Goal: Communication & Community: Answer question/provide support

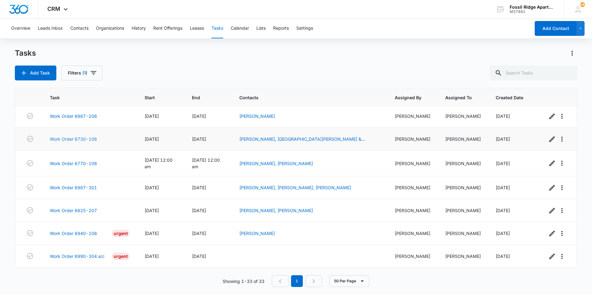
scroll to position [623, 0]
click at [83, 257] on link "Work Order 6990-304 a/c" at bounding box center [77, 256] width 55 height 7
click at [79, 208] on link "Work Order 6825-207" at bounding box center [73, 210] width 47 height 7
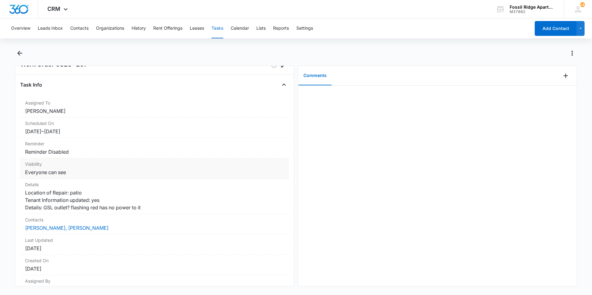
scroll to position [59, 0]
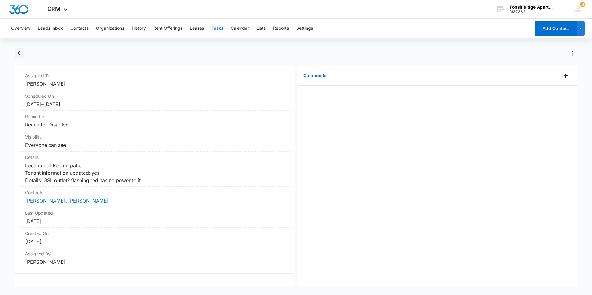
click at [21, 58] on button "Back" at bounding box center [20, 53] width 10 height 10
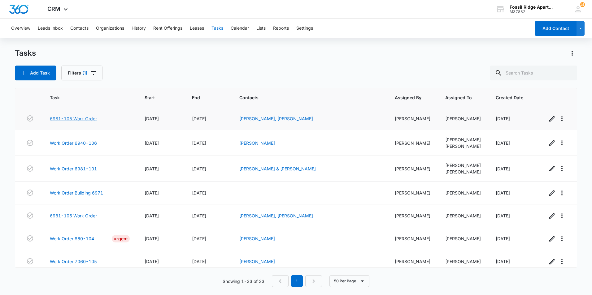
click at [85, 120] on link "6981-105 Work Order" at bounding box center [73, 118] width 47 height 7
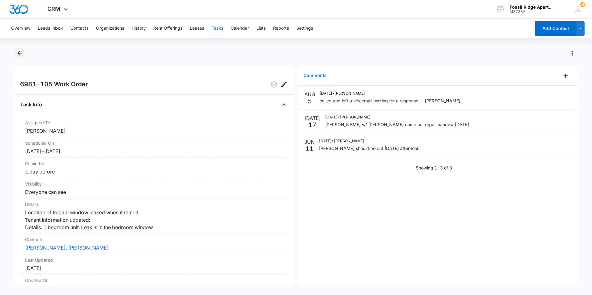
click at [23, 55] on icon "Back" at bounding box center [19, 53] width 7 height 7
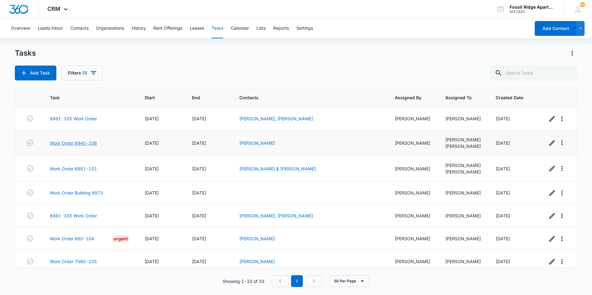
click at [75, 143] on link "Work Order 6940-106" at bounding box center [73, 143] width 47 height 7
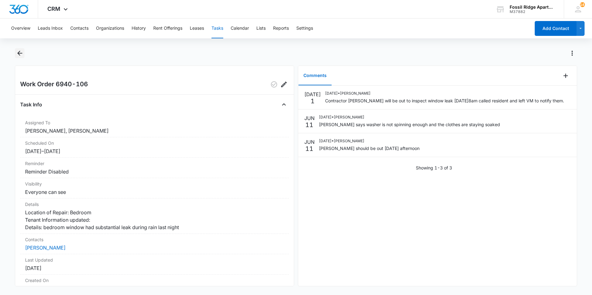
click at [20, 52] on icon "Back" at bounding box center [19, 53] width 7 height 7
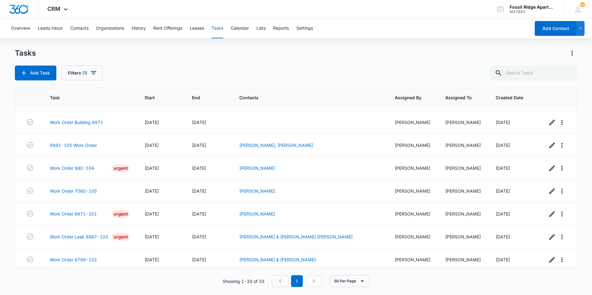
scroll to position [35, 0]
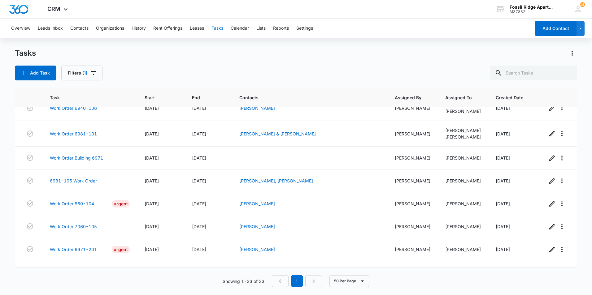
click at [177, 140] on td "[DATE]" at bounding box center [160, 134] width 47 height 26
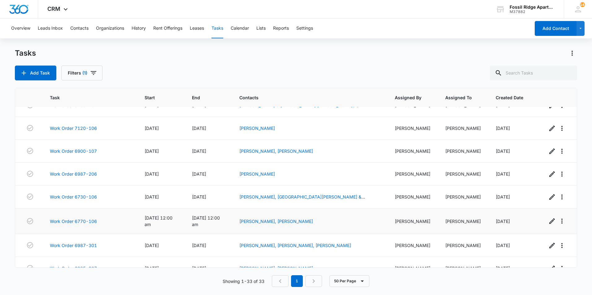
scroll to position [623, 0]
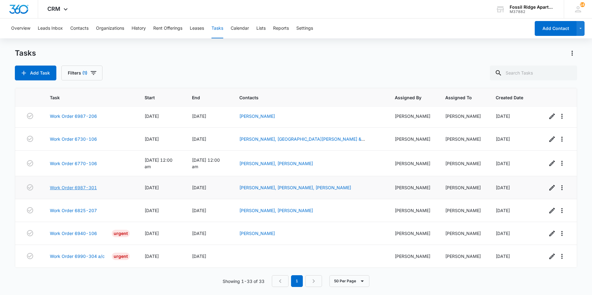
click at [89, 187] on link "Work Order 6987-301" at bounding box center [73, 188] width 47 height 7
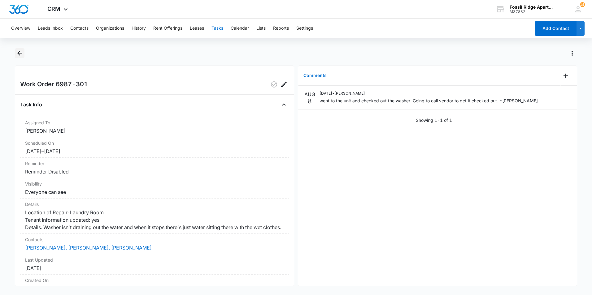
click at [17, 55] on icon "Back" at bounding box center [19, 53] width 7 height 7
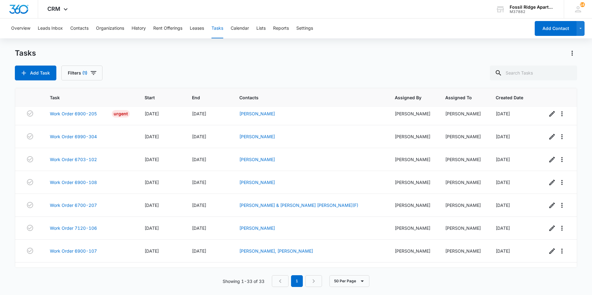
scroll to position [623, 0]
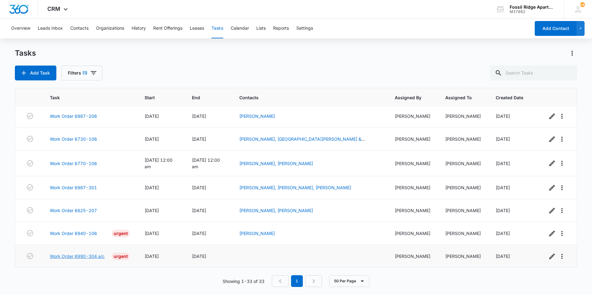
click at [97, 257] on link "Work Order 6990-304 a/c" at bounding box center [77, 256] width 55 height 7
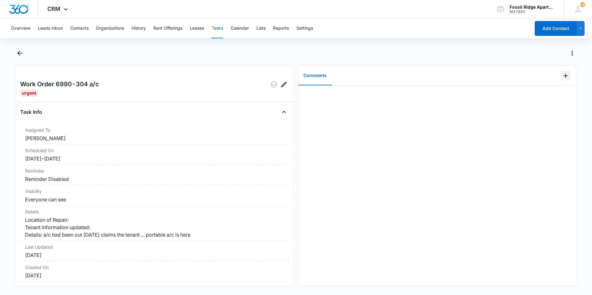
click at [562, 77] on icon "Add Comment" at bounding box center [565, 75] width 7 height 7
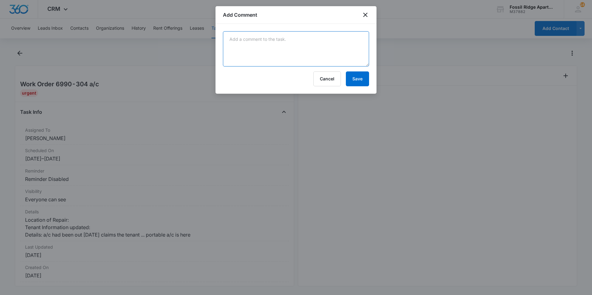
click at [317, 45] on textarea at bounding box center [296, 48] width 146 height 35
type textarea "tech came over the weekend calling vendor to check unit"
click at [354, 151] on div at bounding box center [296, 147] width 592 height 295
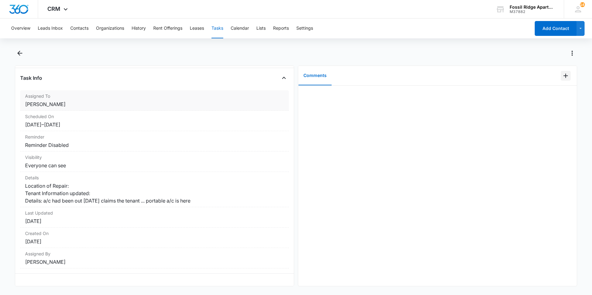
scroll to position [46, 0]
click at [21, 52] on icon "Back" at bounding box center [19, 53] width 7 height 7
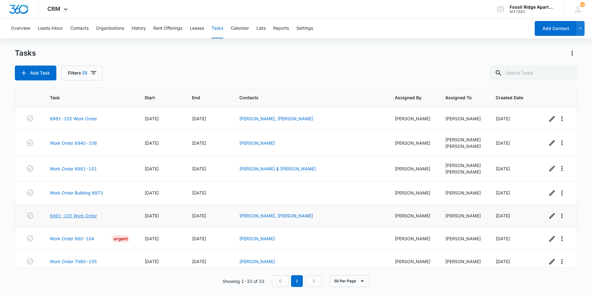
click at [78, 219] on link "6981-105 Work Order" at bounding box center [73, 216] width 47 height 7
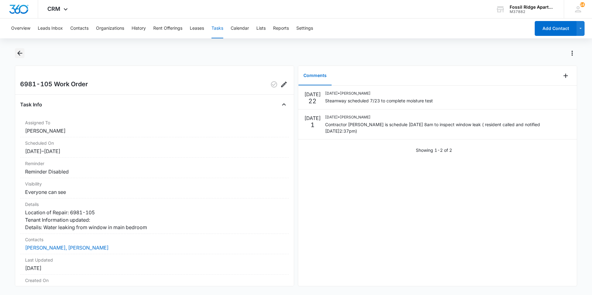
click at [21, 54] on icon "Back" at bounding box center [19, 53] width 5 height 5
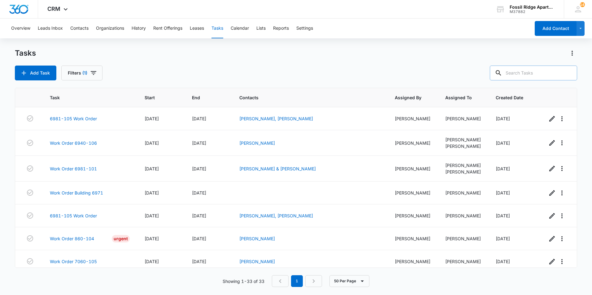
click at [526, 74] on input "text" at bounding box center [533, 73] width 87 height 15
type input "6891-105"
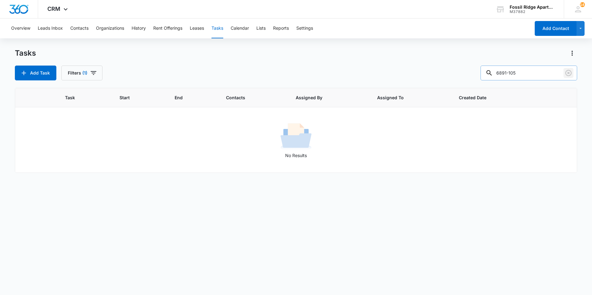
drag, startPoint x: 569, startPoint y: 72, endPoint x: 561, endPoint y: 70, distance: 7.7
click at [568, 71] on icon "Clear" at bounding box center [568, 72] width 7 height 7
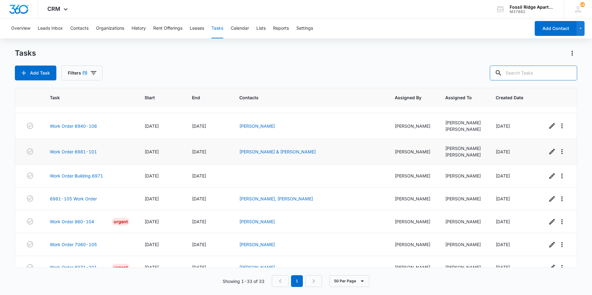
scroll to position [62, 0]
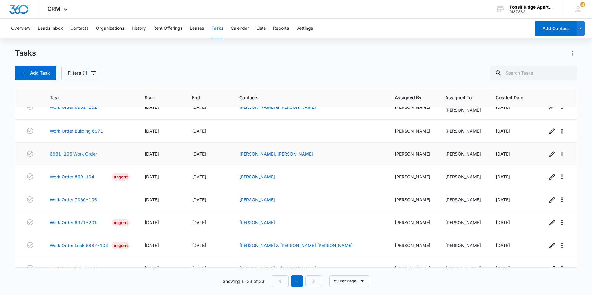
click at [75, 157] on link "6981-105 Work Order" at bounding box center [73, 154] width 47 height 7
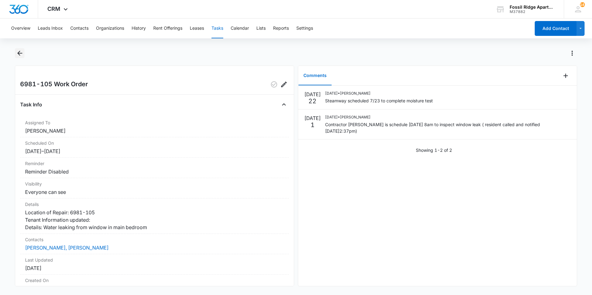
click at [19, 53] on icon "Back" at bounding box center [19, 53] width 5 height 5
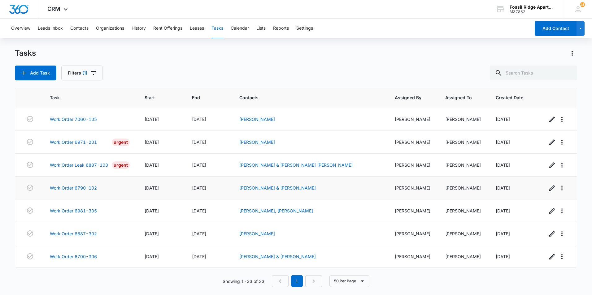
scroll to position [128, 0]
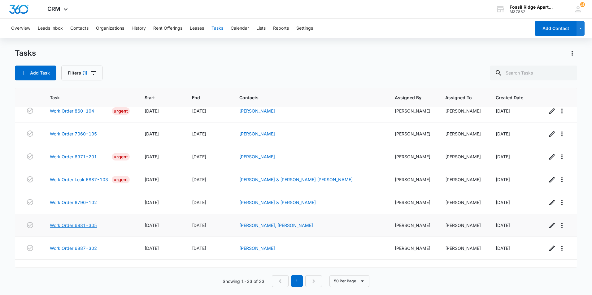
click at [89, 229] on link "Work Order 6981-305" at bounding box center [73, 225] width 47 height 7
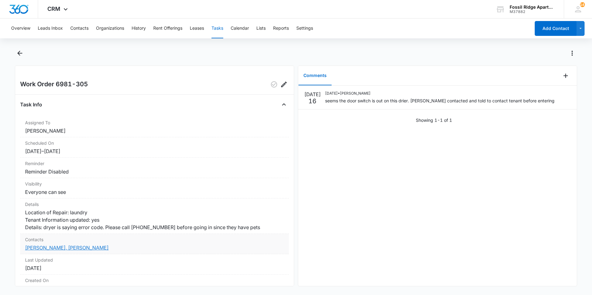
click at [51, 251] on link "[PERSON_NAME], [PERSON_NAME]" at bounding box center [67, 248] width 84 height 6
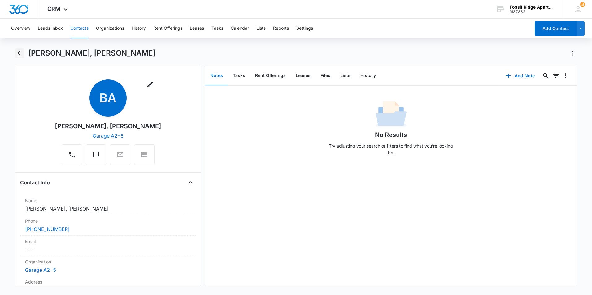
click at [19, 55] on icon "Back" at bounding box center [19, 53] width 7 height 7
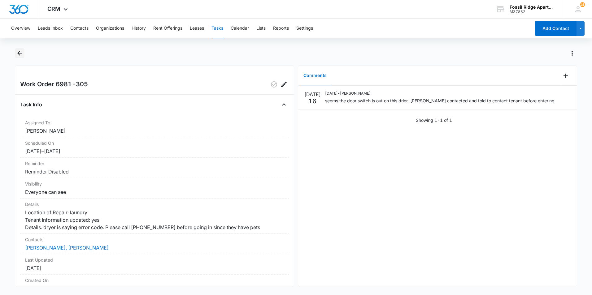
click at [18, 50] on icon "Back" at bounding box center [19, 53] width 7 height 7
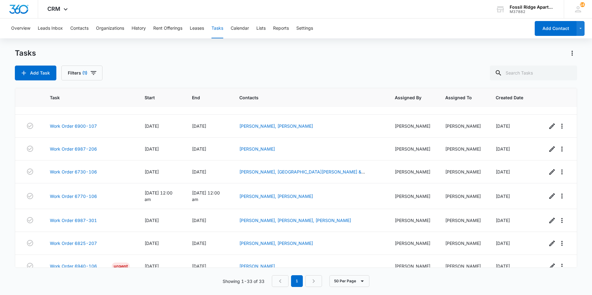
scroll to position [623, 0]
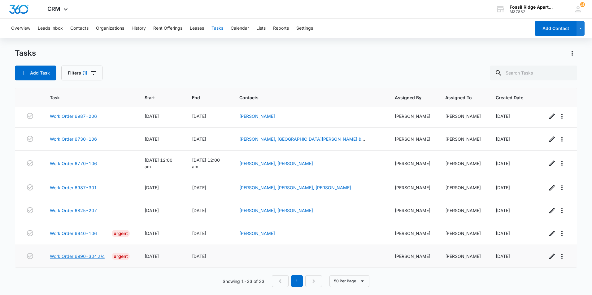
click at [84, 257] on link "Work Order 6990-304 a/c" at bounding box center [77, 256] width 55 height 7
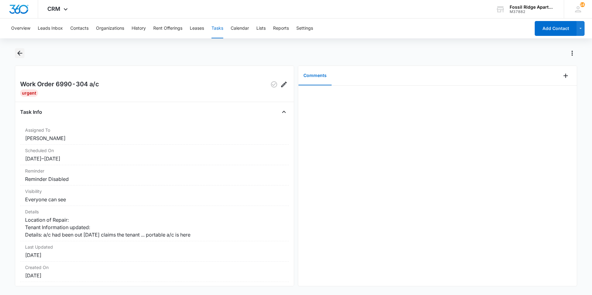
click at [20, 56] on icon "Back" at bounding box center [19, 53] width 7 height 7
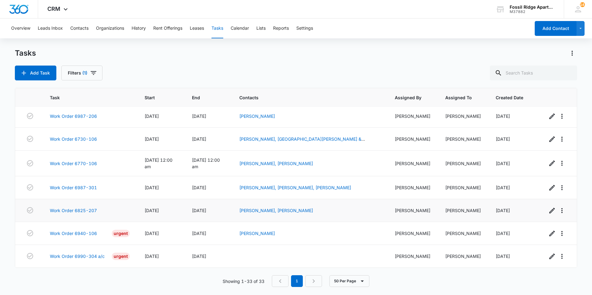
scroll to position [623, 0]
click at [85, 236] on td "Work Order 6940-106 Urgent" at bounding box center [89, 233] width 95 height 23
click at [87, 240] on td "Work Order 6940-106 Urgent" at bounding box center [89, 233] width 95 height 23
click at [72, 256] on link "Work Order 6990-304 a/c" at bounding box center [77, 256] width 55 height 7
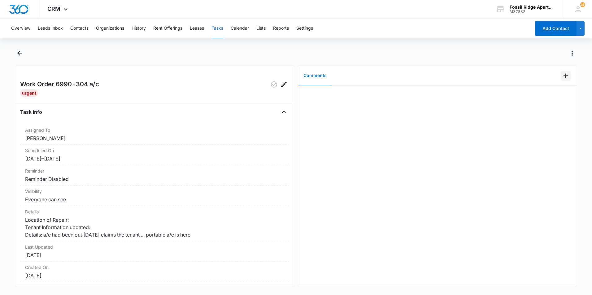
click at [563, 78] on icon "Add Comment" at bounding box center [565, 75] width 7 height 7
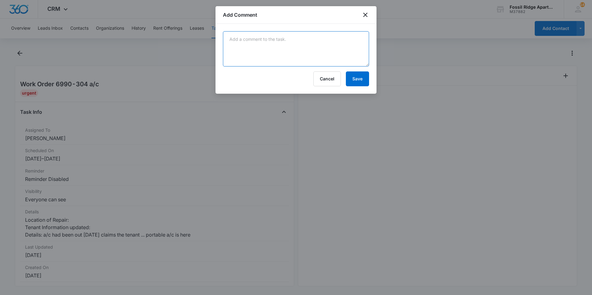
click at [317, 47] on textarea at bounding box center [296, 48] width 146 height 35
type textarea "our tech went to check the Ac and left a portable just in case. Contacting TRA …"
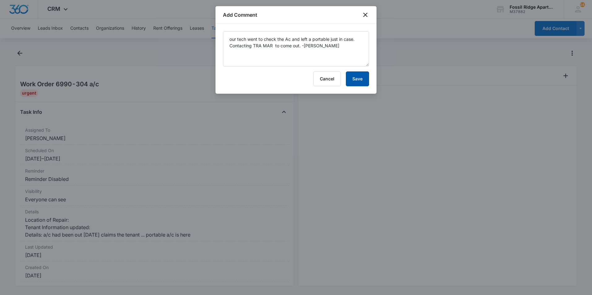
click at [355, 76] on button "Save" at bounding box center [357, 79] width 23 height 15
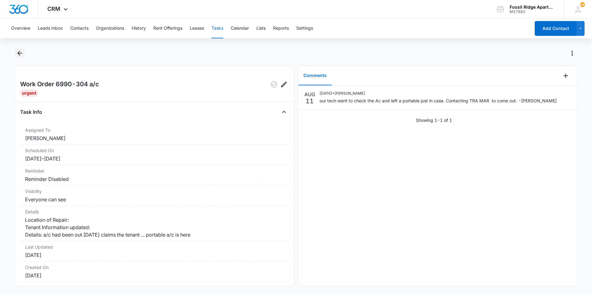
click at [17, 57] on button "Back" at bounding box center [20, 53] width 10 height 10
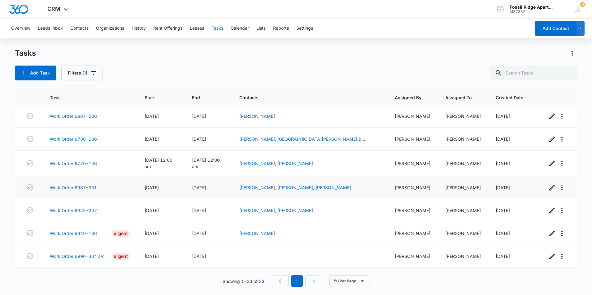
scroll to position [623, 0]
click at [81, 235] on link "Work Order 6940-106" at bounding box center [73, 233] width 47 height 7
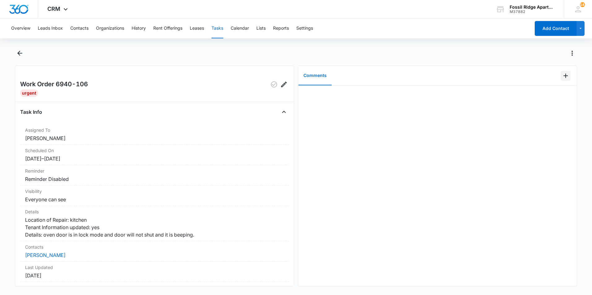
click at [564, 75] on icon "Add Comment" at bounding box center [565, 75] width 7 height 7
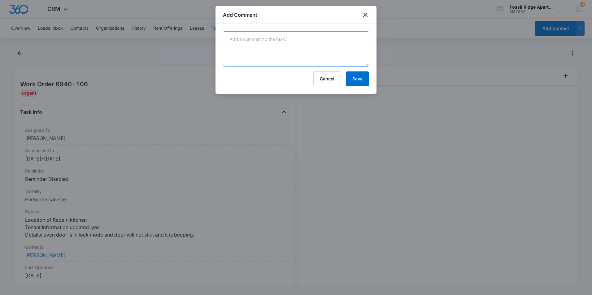
click at [292, 46] on textarea at bounding box center [296, 48] width 146 height 35
drag, startPoint x: 260, startPoint y: 172, endPoint x: 255, endPoint y: 173, distance: 5.2
click at [260, 172] on div at bounding box center [296, 147] width 592 height 295
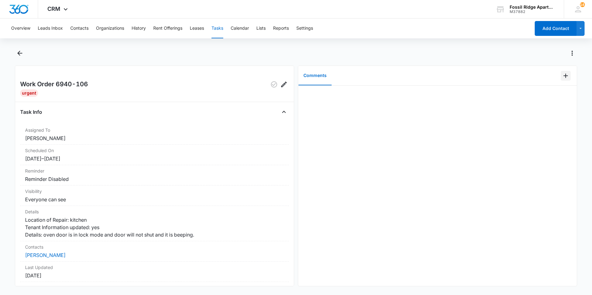
click at [562, 73] on icon "Add Comment" at bounding box center [565, 75] width 7 height 7
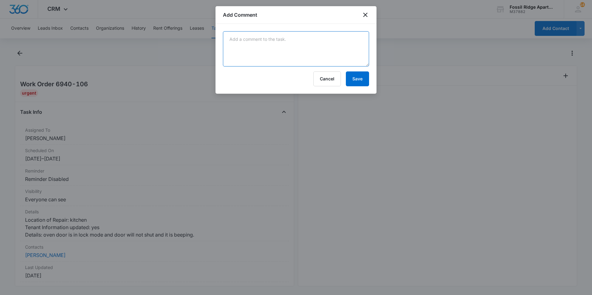
click at [309, 40] on textarea at bounding box center [296, 48] width 146 height 35
type textarea "double ceck the front door as well."
click at [351, 89] on div "double ceck the front door as well. Cancel Save" at bounding box center [295, 59] width 161 height 70
click at [349, 82] on button "Save" at bounding box center [357, 79] width 23 height 15
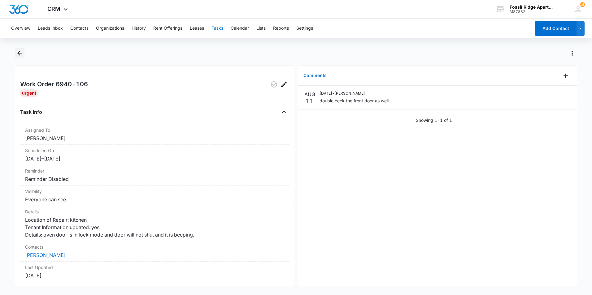
click at [19, 54] on icon "Back" at bounding box center [19, 53] width 7 height 7
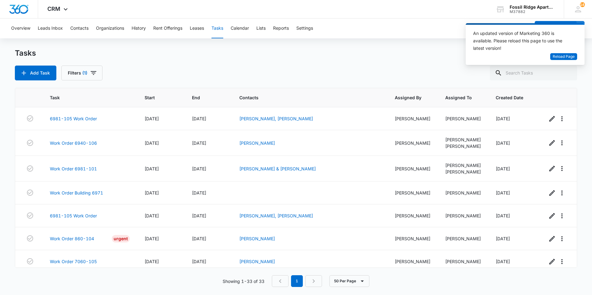
click at [450, 50] on div "Tasks" at bounding box center [296, 53] width 562 height 10
click at [573, 58] on span "Reload Page" at bounding box center [564, 57] width 22 height 6
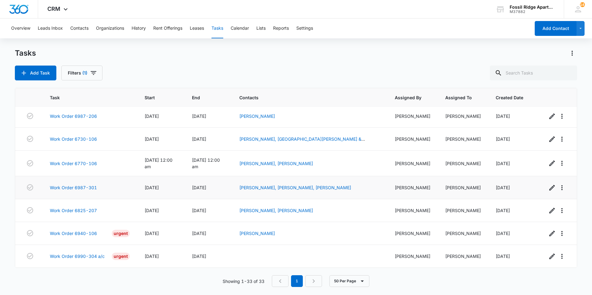
scroll to position [623, 0]
click at [86, 255] on link "Work Order 6990-304 a/c" at bounding box center [77, 256] width 55 height 7
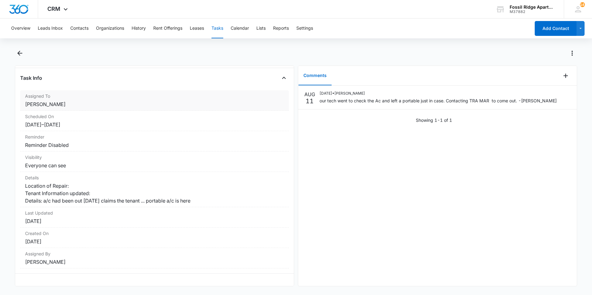
scroll to position [46, 0]
click at [20, 54] on icon "Back" at bounding box center [19, 53] width 5 height 5
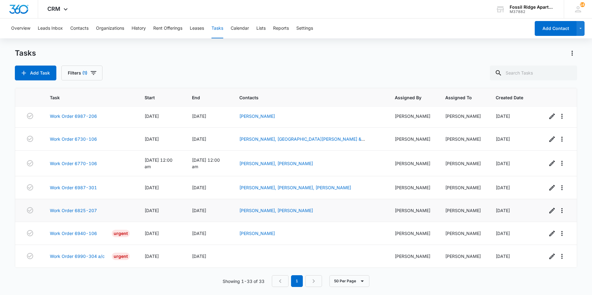
scroll to position [623, 0]
drag, startPoint x: 291, startPoint y: 237, endPoint x: 219, endPoint y: 60, distance: 190.4
click at [219, 60] on div "Tasks Add Task Filters (1)" at bounding box center [296, 64] width 562 height 32
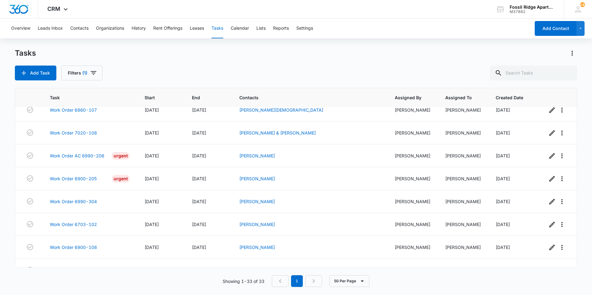
scroll to position [283, 0]
